Goal: Task Accomplishment & Management: Complete application form

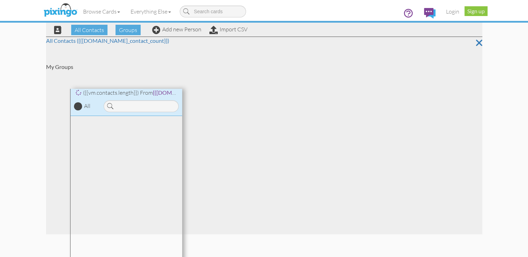
click at [179, 27] on div "Browse Cards Business Accounting Automotive Chiropractor Customer Dental Financ…" at bounding box center [264, 14] width 436 height 28
click at [179, 31] on link "Add new Person" at bounding box center [176, 29] width 49 height 7
click at [172, 31] on link "Add new Person" at bounding box center [176, 29] width 49 height 7
click at [480, 43] on icon at bounding box center [479, 43] width 6 height 12
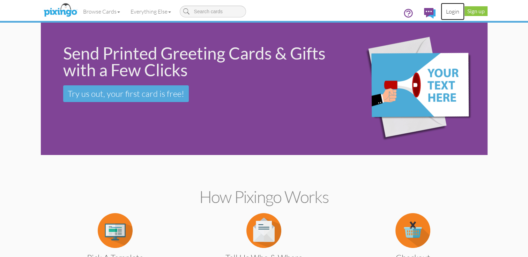
click at [450, 10] on link "Login" at bounding box center [453, 11] width 24 height 17
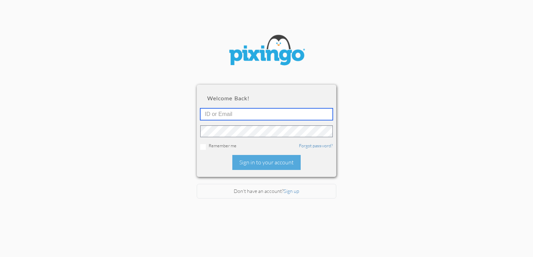
type input "5725"
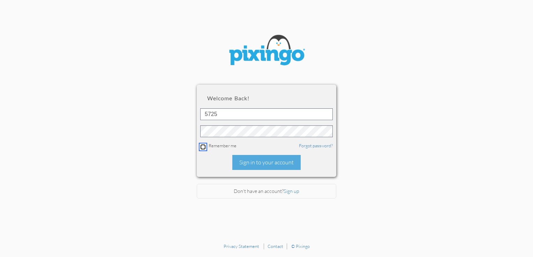
click at [203, 144] on input "checkbox" at bounding box center [203, 147] width 6 height 6
checkbox input "true"
click at [260, 160] on div "Sign in to your account" at bounding box center [266, 162] width 68 height 15
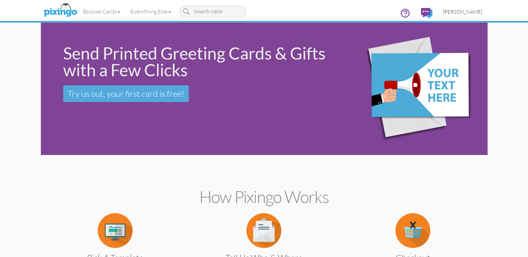
click at [464, 10] on span "[PERSON_NAME]" at bounding box center [462, 12] width 39 height 6
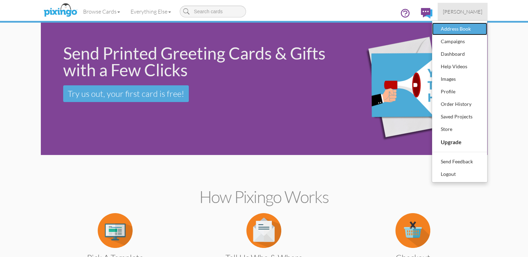
click at [461, 24] on div "Address Book" at bounding box center [459, 29] width 41 height 10
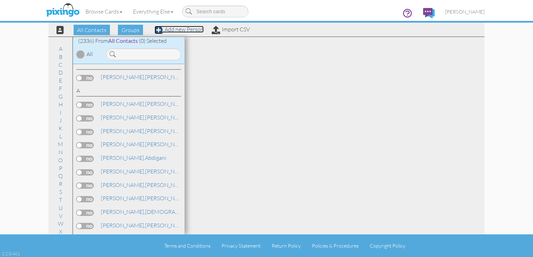
click at [190, 30] on link "Add new Person" at bounding box center [179, 29] width 49 height 7
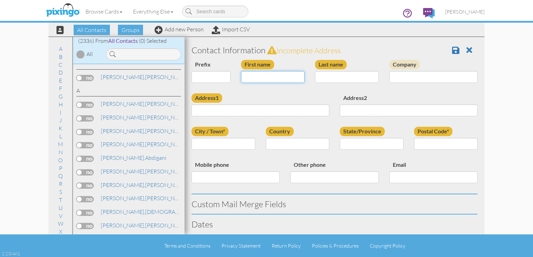
click at [248, 75] on input "First name" at bounding box center [273, 77] width 64 height 12
type input "[PERSON_NAME]"
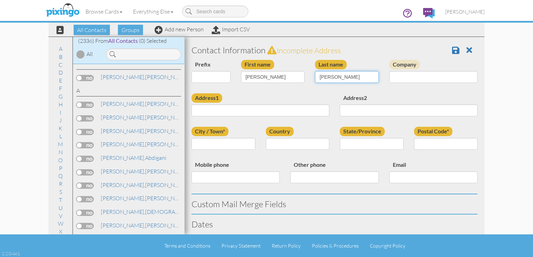
type input "[PERSON_NAME]"
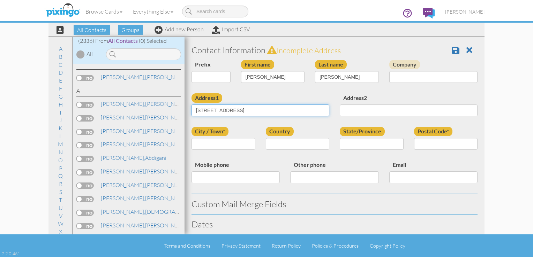
type input "[STREET_ADDRESS]"
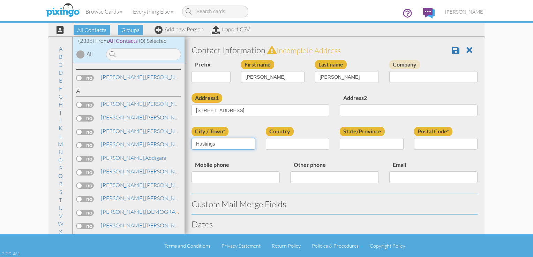
type input "Hastings"
select select "object:7986"
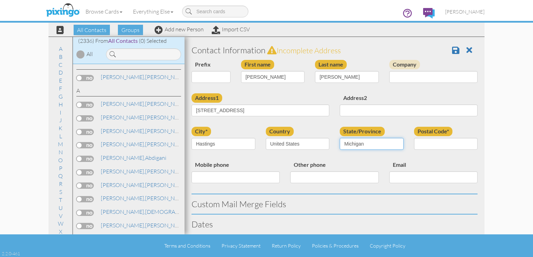
select select "object:8261"
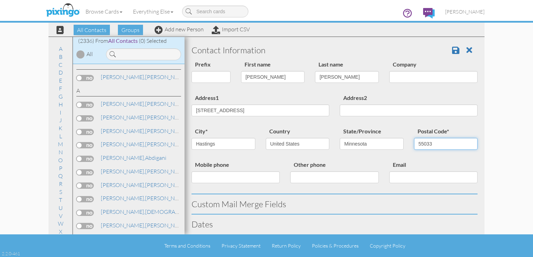
type input "55033"
click at [194, 179] on input "Mobile phone" at bounding box center [235, 178] width 88 height 12
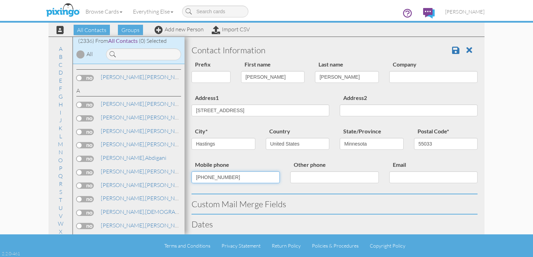
type input "[PHONE_NUMBER]"
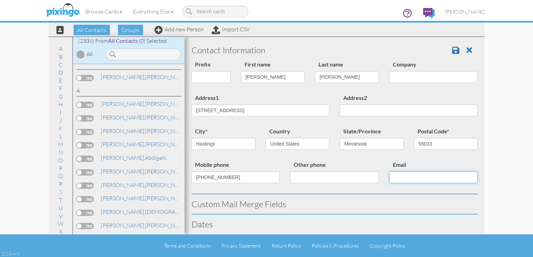
click at [392, 182] on input "Email" at bounding box center [433, 178] width 88 height 12
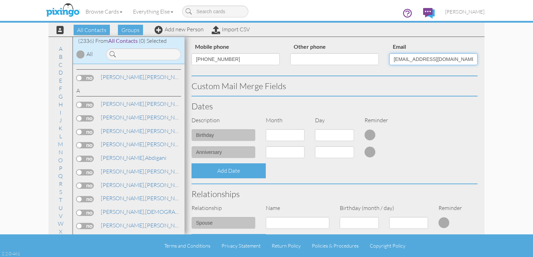
scroll to position [119, 0]
type input "[EMAIL_ADDRESS][DOMAIN_NAME]"
click at [300, 133] on select "1 - [DATE] - [DATE] - [DATE] - [DATE] - [DATE] - [DATE] - [DATE] - [DATE] - [DA…" at bounding box center [285, 135] width 39 height 12
select select "object:7985"
click at [266, 129] on select "1 - [DATE] - [DATE] - [DATE] - [DATE] - [DATE] - [DATE] - [DATE] - [DATE] - [DA…" at bounding box center [285, 135] width 39 height 12
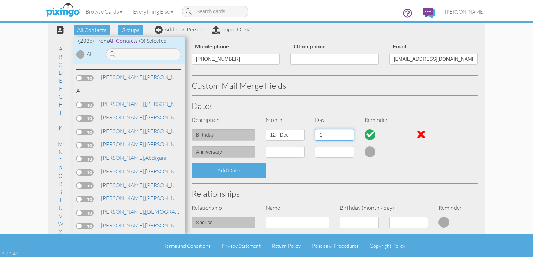
click at [348, 135] on select "1 2 3 4 5 6 7 8 9 10 11 12 13 14 15 16 17 18 19 20 21 22 23 24 25 26 27 28 29 3…" at bounding box center [334, 135] width 39 height 12
select select "number:19"
click at [315, 129] on select "1 2 3 4 5 6 7 8 9 10 11 12 13 14 15 16 17 18 19 20 21 22 23 24 25 26 27 28 29 3…" at bounding box center [334, 135] width 39 height 12
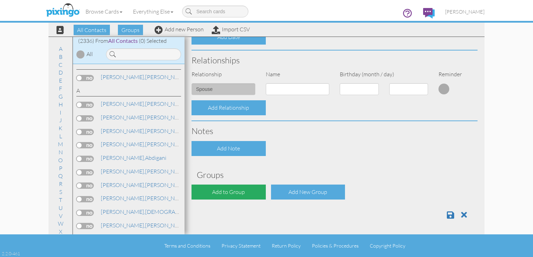
click at [232, 189] on div "Add to Group" at bounding box center [228, 192] width 74 height 15
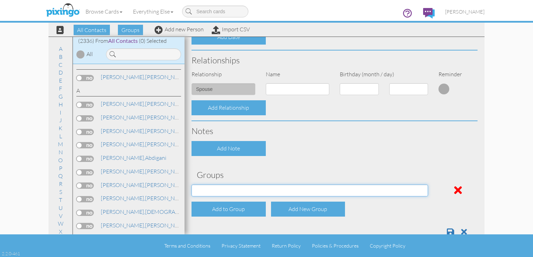
click at [232, 189] on select "All Clients [DATE] 03:17:00 PM NACFABOY [DATE] 03:24:53 PM" at bounding box center [309, 191] width 236 height 12
select select "object:8296"
click at [191, 185] on select "All Clients [DATE] 03:17:00 PM NACFABOY [DATE] 03:24:53 PM" at bounding box center [309, 191] width 236 height 12
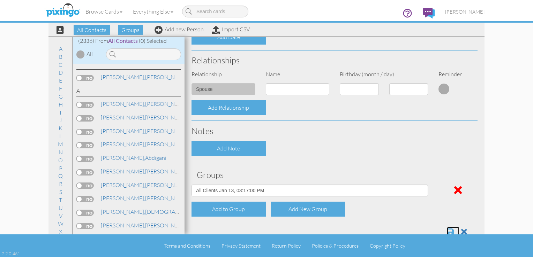
click at [447, 231] on span at bounding box center [450, 232] width 7 height 8
